Goal: Transaction & Acquisition: Download file/media

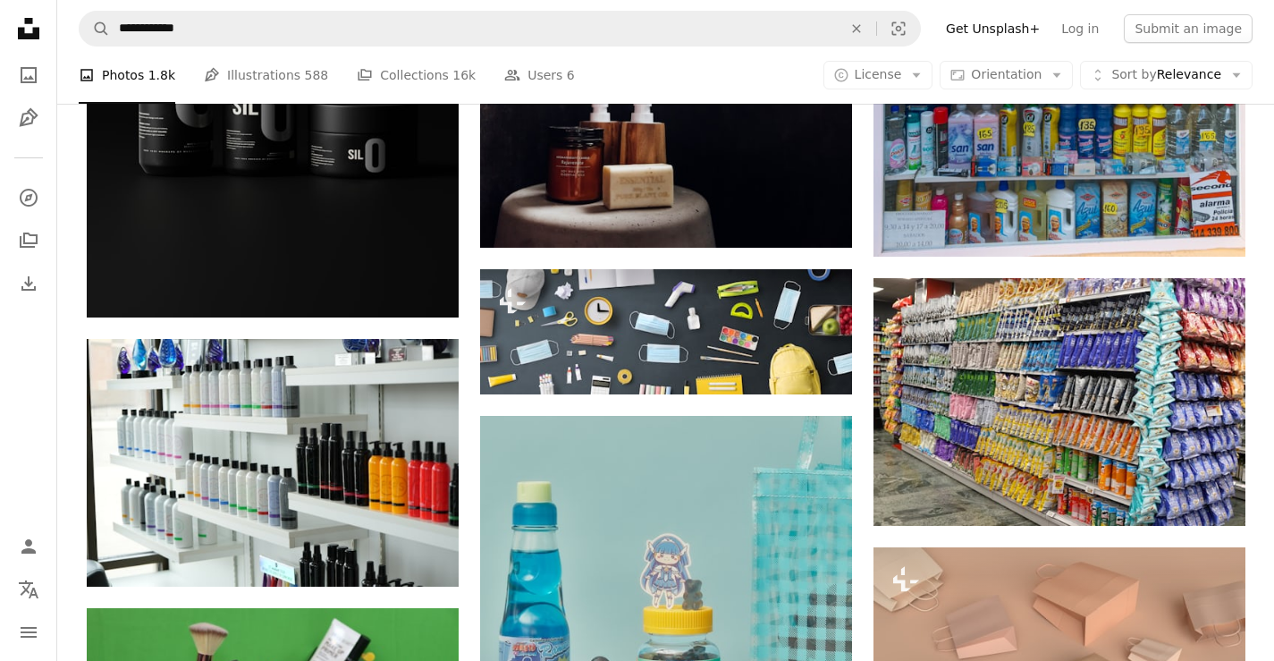
scroll to position [4560, 0]
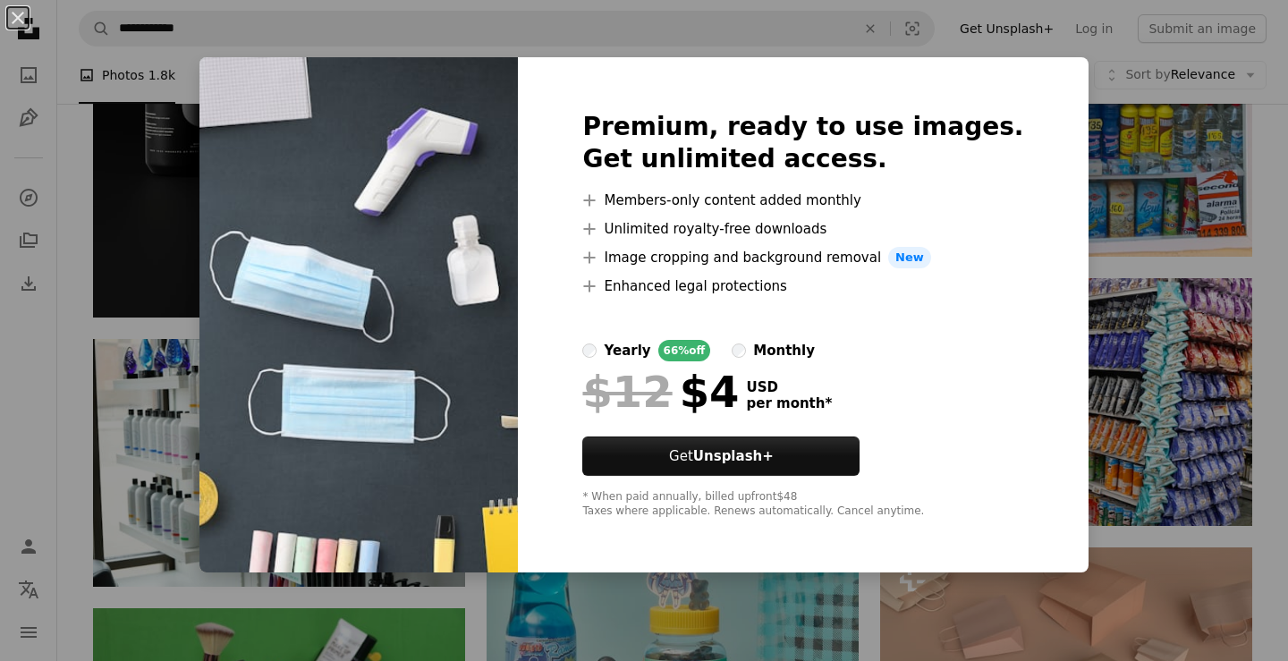
click at [1017, 79] on div "Premium, ready to use images. Get unlimited access. A plus sign Members-only co…" at bounding box center [803, 314] width 570 height 515
click at [1099, 308] on div "An X shape Premium, ready to use images. Get unlimited access. A plus sign Memb…" at bounding box center [644, 330] width 1288 height 661
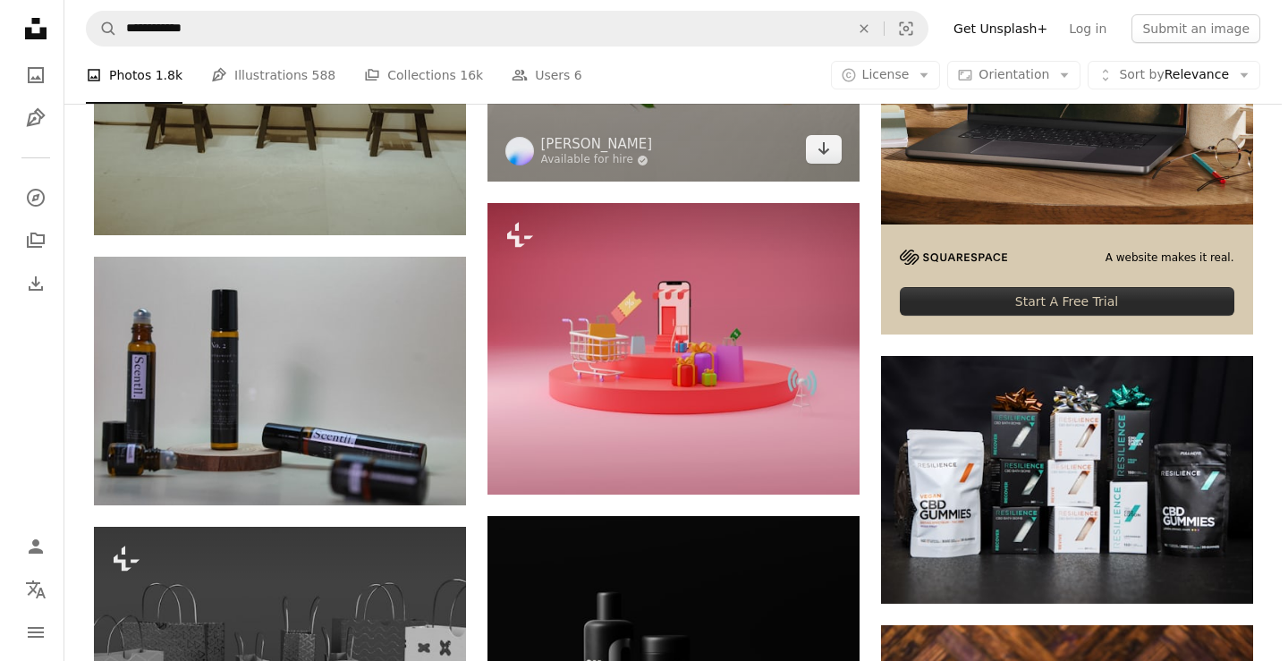
scroll to position [6170, 0]
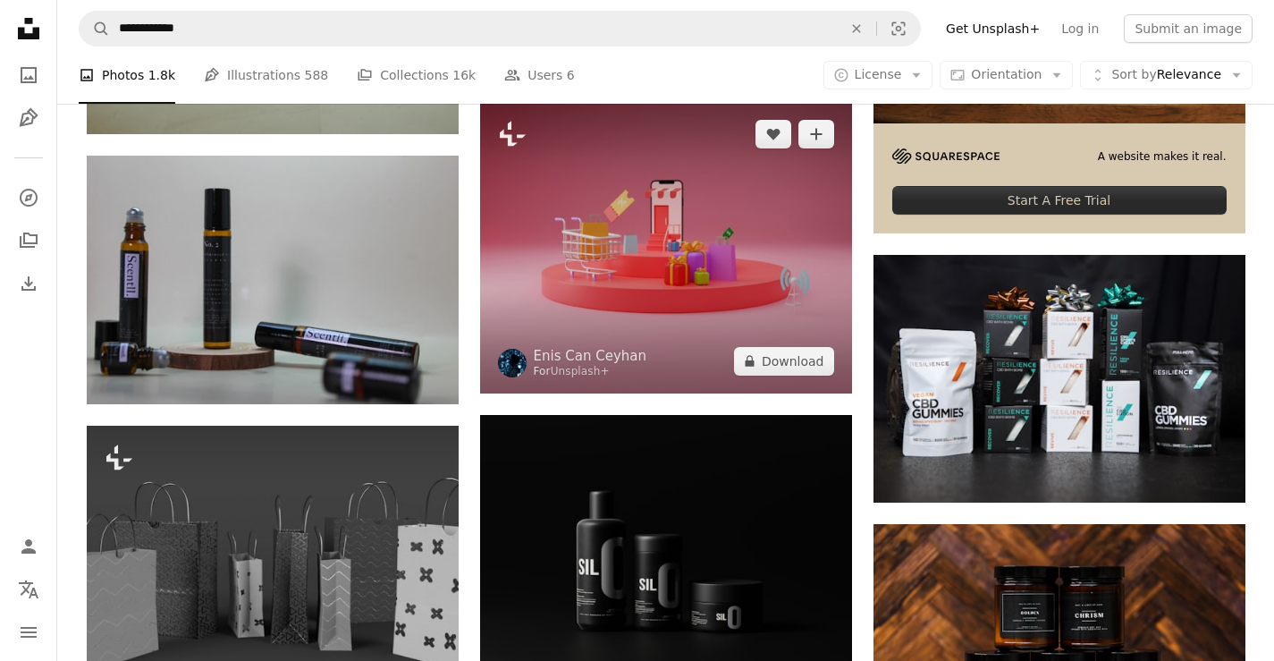
click at [716, 248] on img at bounding box center [666, 247] width 372 height 291
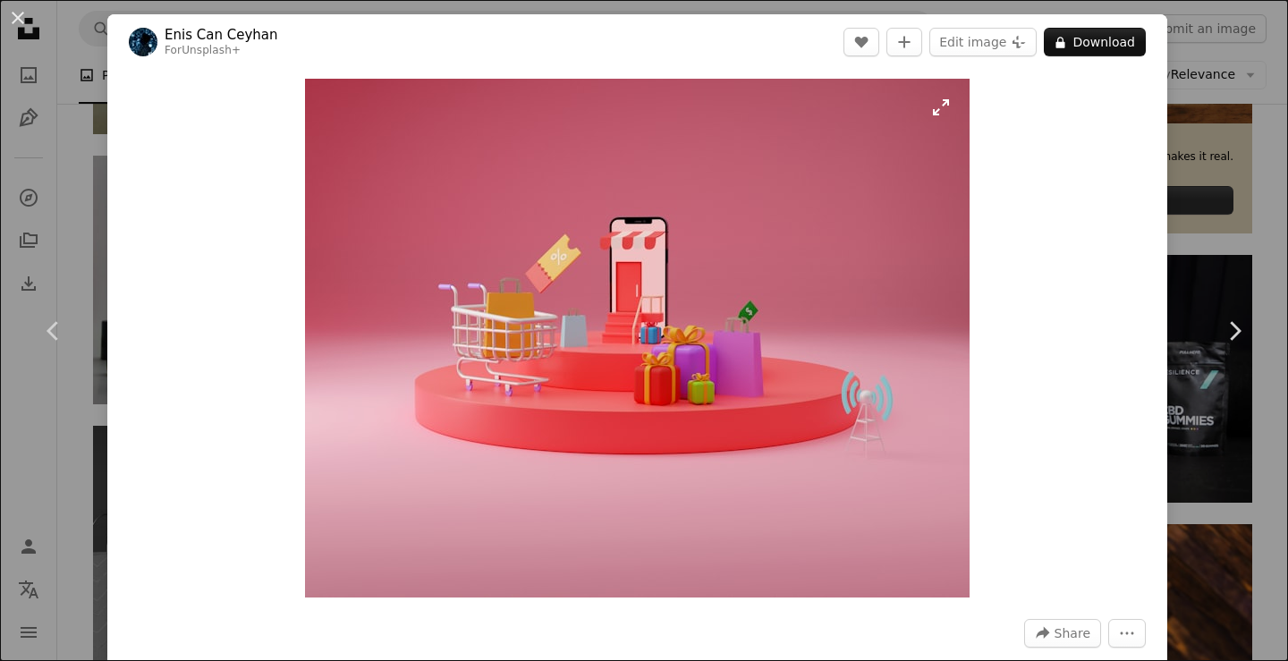
click at [819, 363] on img "Zoom in on this image" at bounding box center [637, 338] width 664 height 519
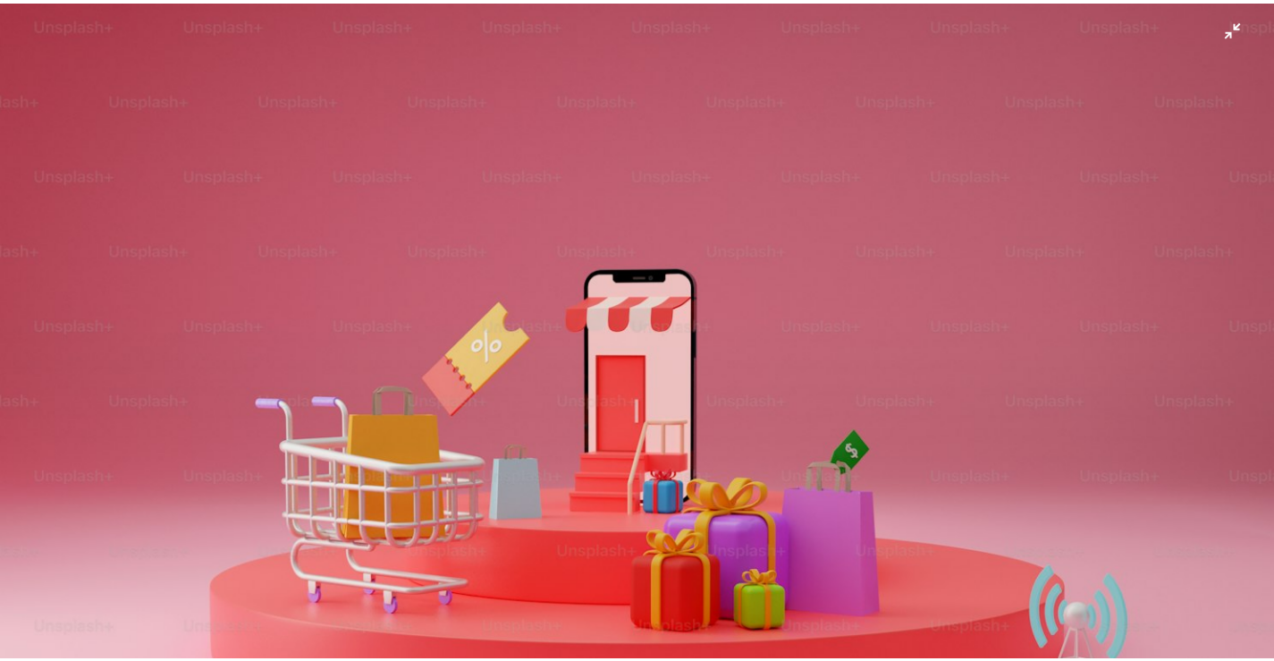
scroll to position [163, 0]
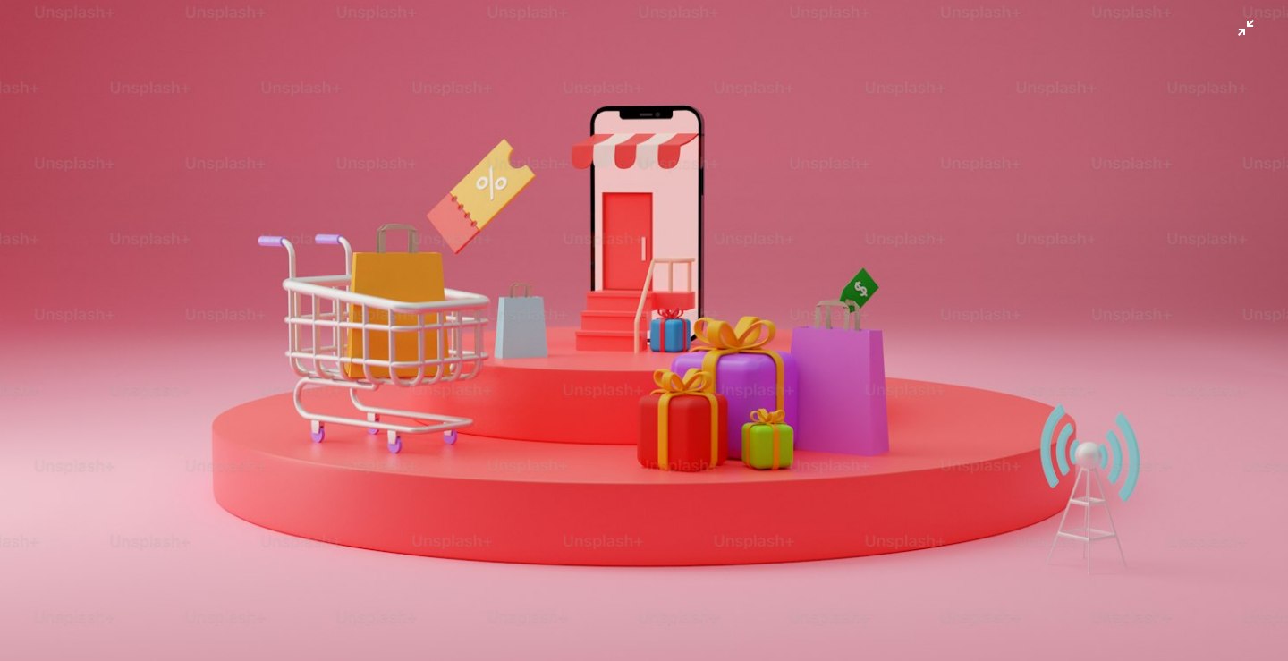
click at [1162, 191] on img "Zoom out on this image" at bounding box center [643, 340] width 1289 height 1008
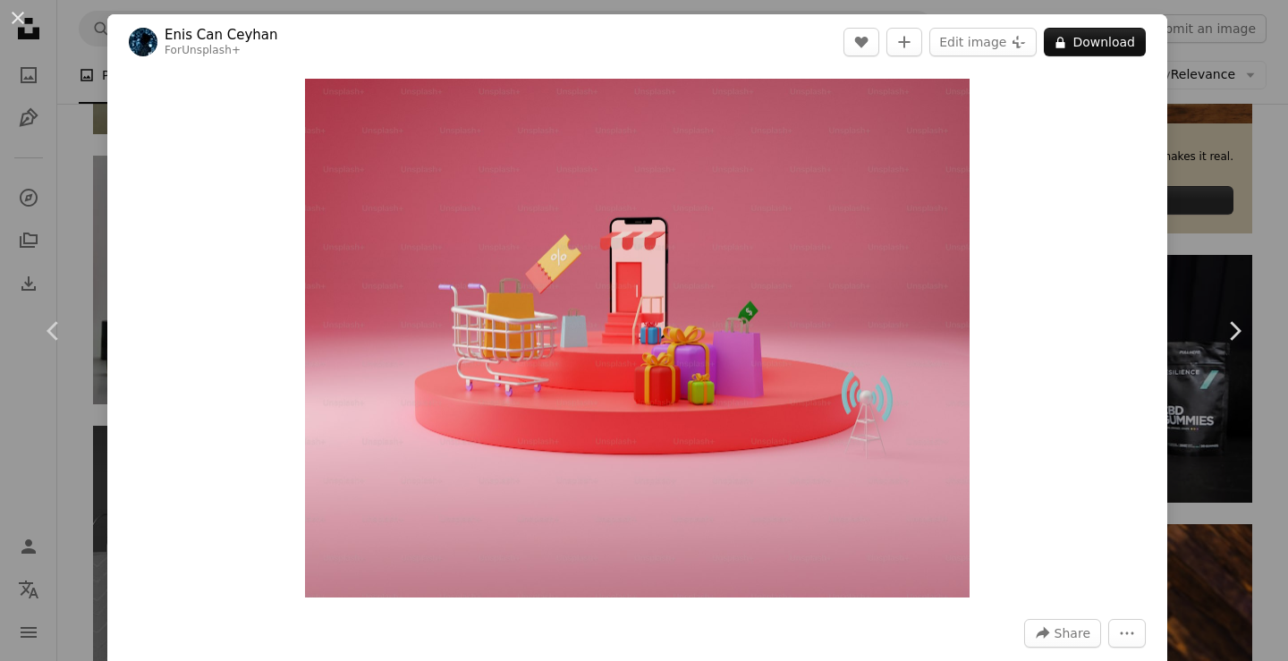
click at [1186, 184] on div "An X shape Chevron left Chevron right [PERSON_NAME] Can Ceyhan For Unsplash+ A …" at bounding box center [644, 330] width 1288 height 661
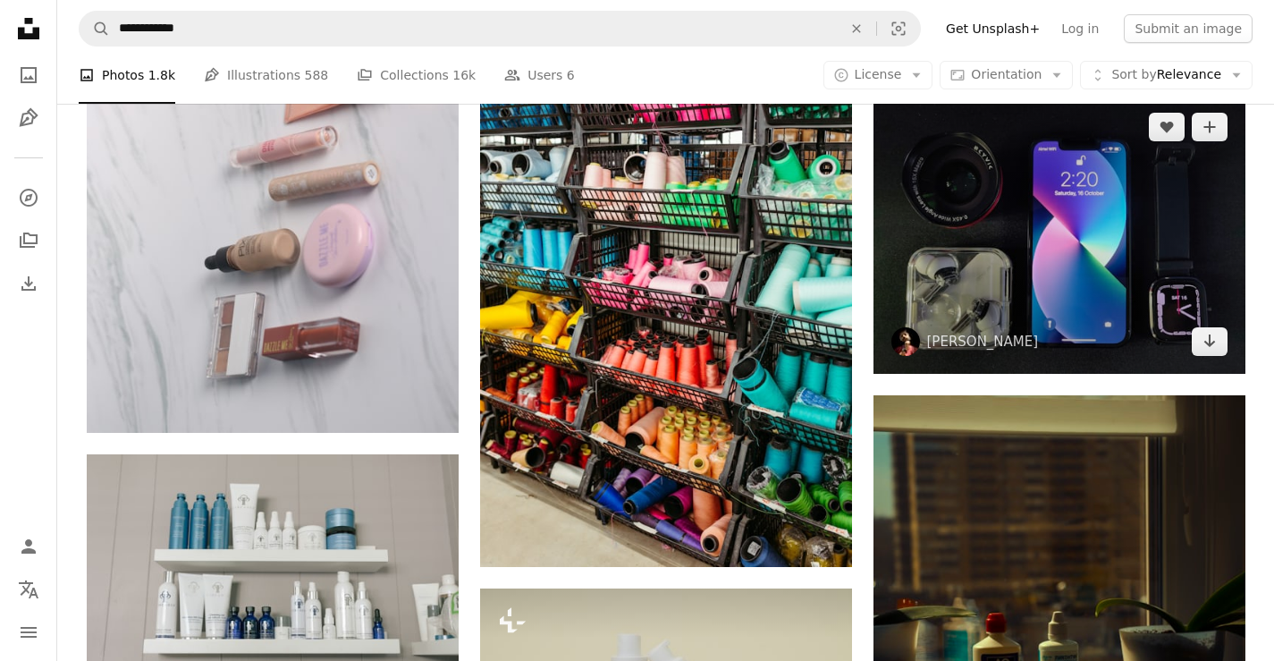
scroll to position [18957, 0]
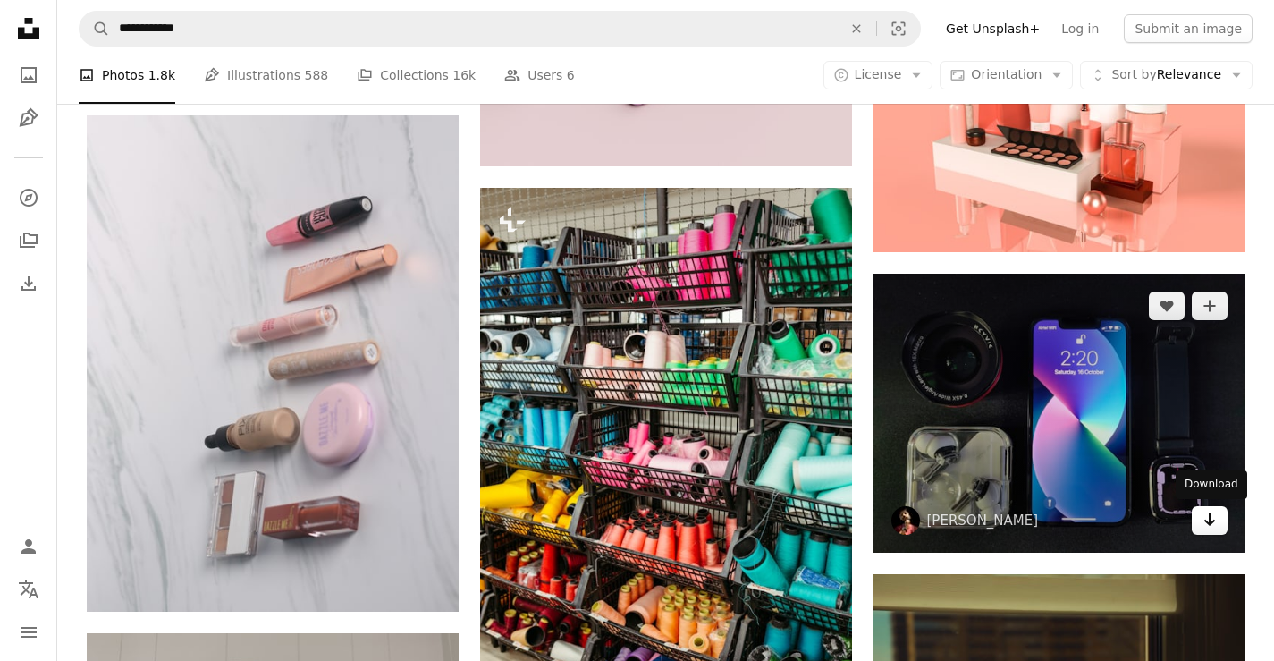
click at [1209, 530] on link "Arrow pointing down" at bounding box center [1210, 520] width 36 height 29
click at [1199, 531] on link "Arrow pointing down" at bounding box center [1210, 520] width 36 height 29
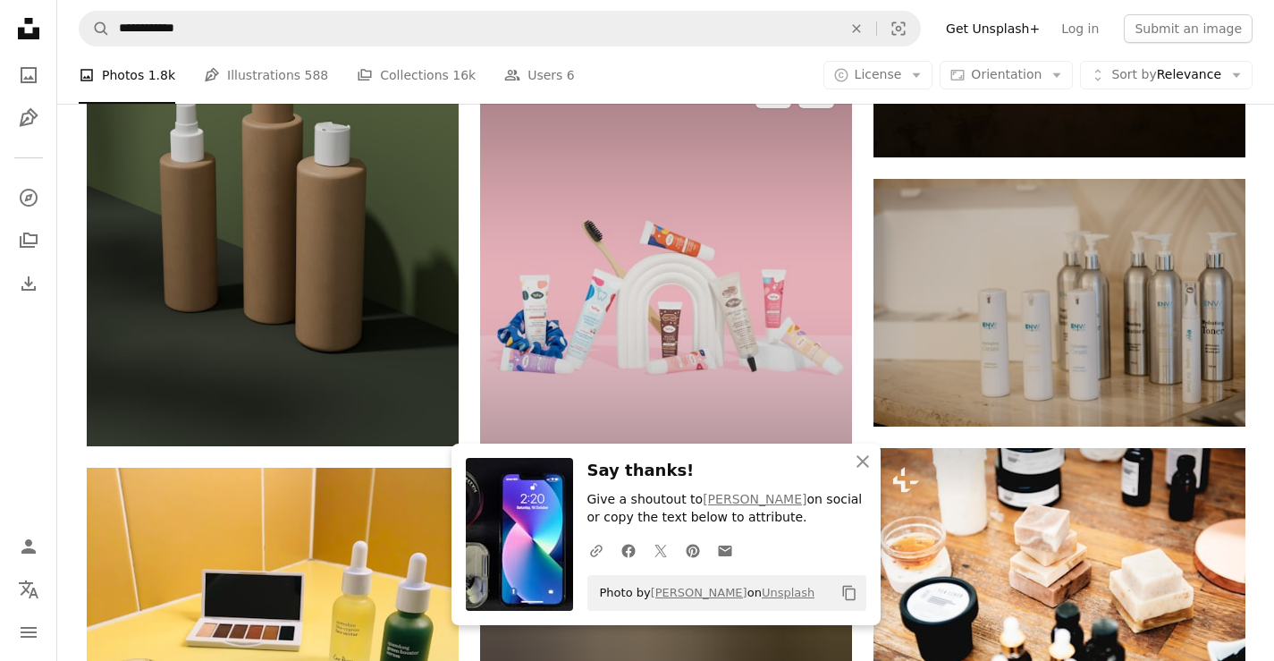
scroll to position [19940, 0]
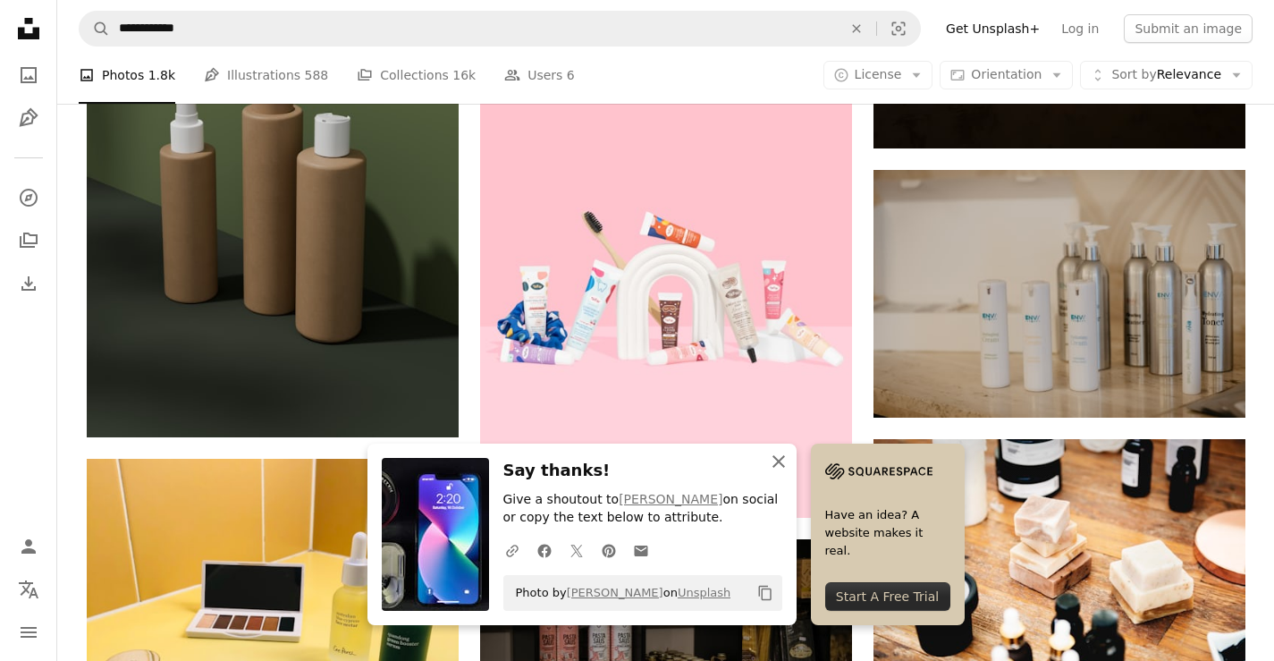
click at [782, 459] on icon "An X shape" at bounding box center [778, 461] width 21 height 21
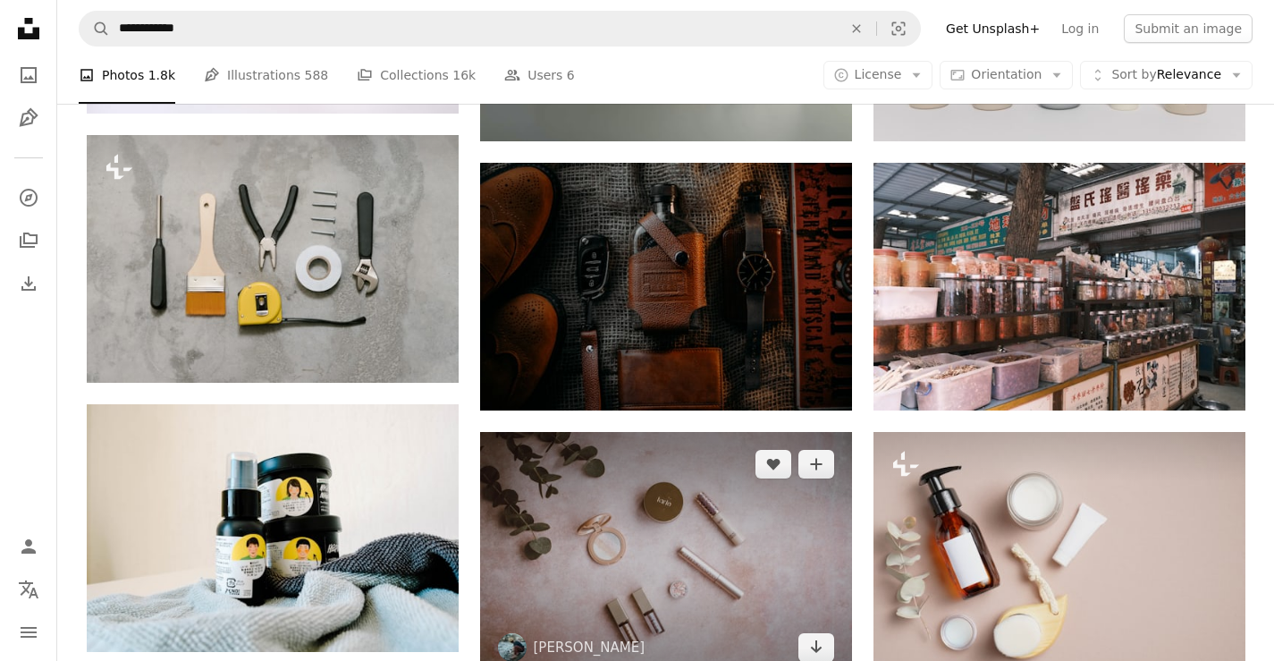
scroll to position [22355, 0]
